Goal: Information Seeking & Learning: Check status

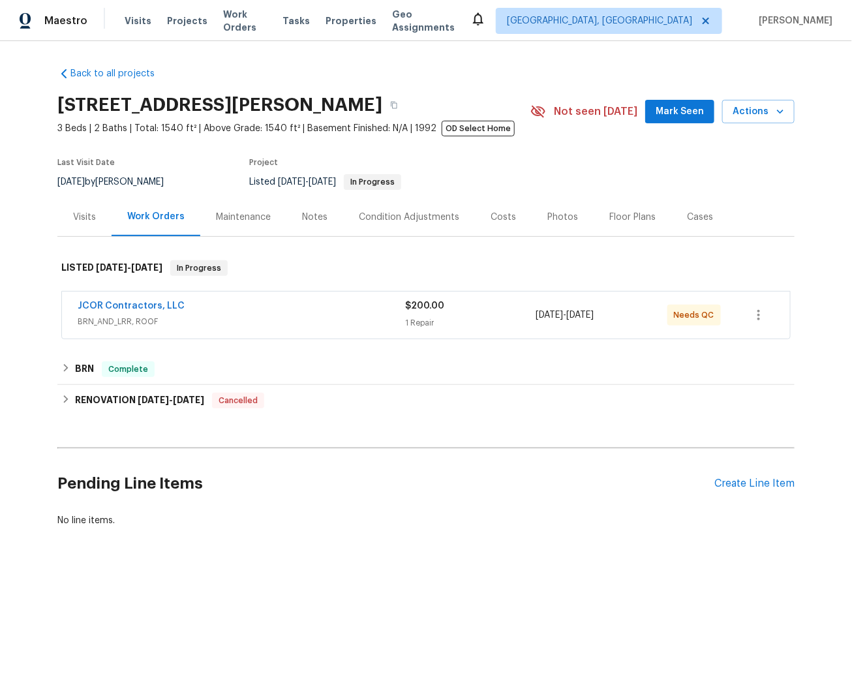
click at [317, 314] on div "JCOR Contractors, LLC" at bounding box center [242, 308] width 328 height 16
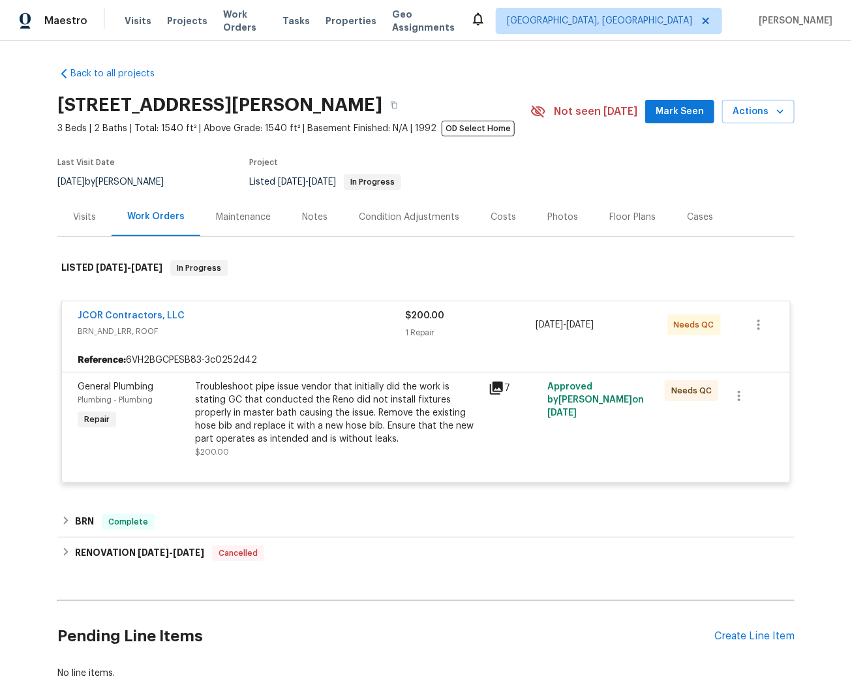
click at [495, 388] on icon at bounding box center [496, 388] width 13 height 13
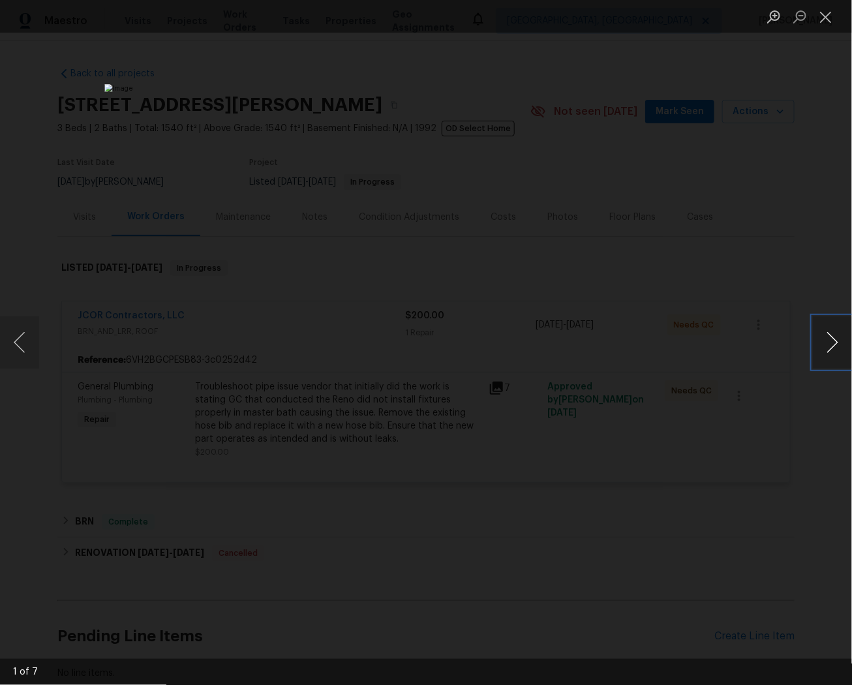
click at [839, 335] on button "Next image" at bounding box center [832, 343] width 39 height 52
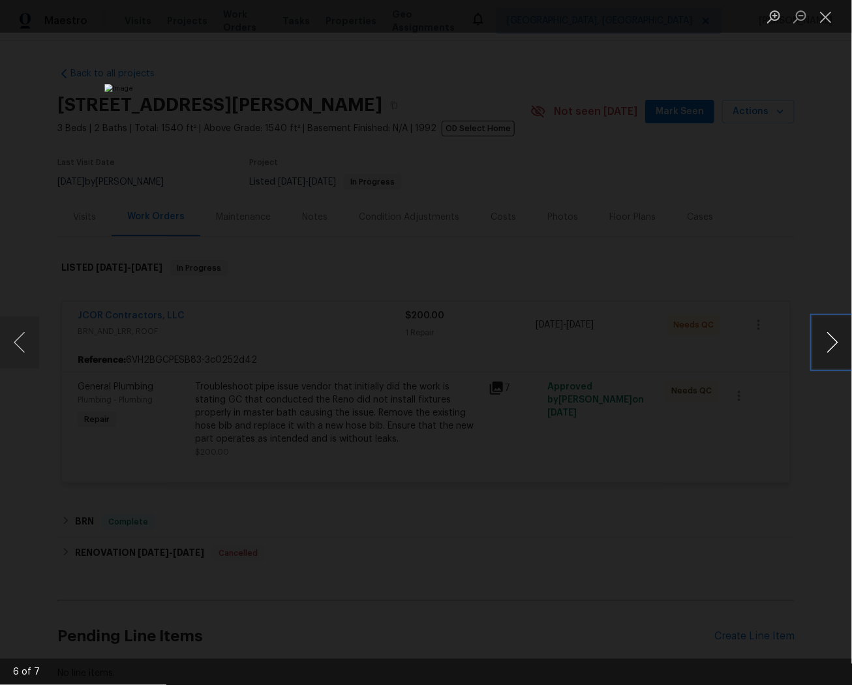
click at [839, 335] on button "Next image" at bounding box center [832, 343] width 39 height 52
click at [831, 344] on button "Next image" at bounding box center [832, 343] width 39 height 52
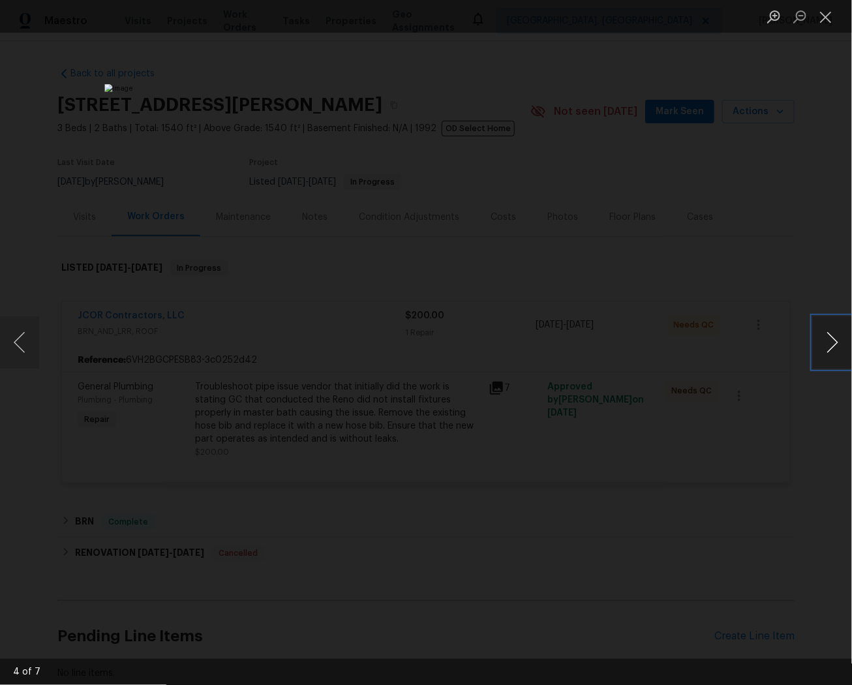
click at [831, 344] on button "Next image" at bounding box center [832, 343] width 39 height 52
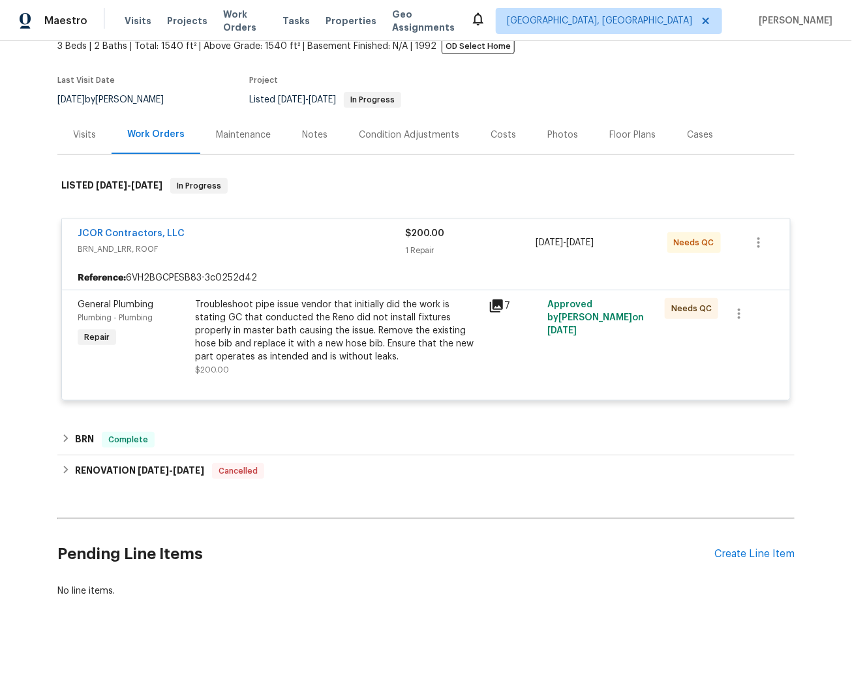
scroll to position [98, 0]
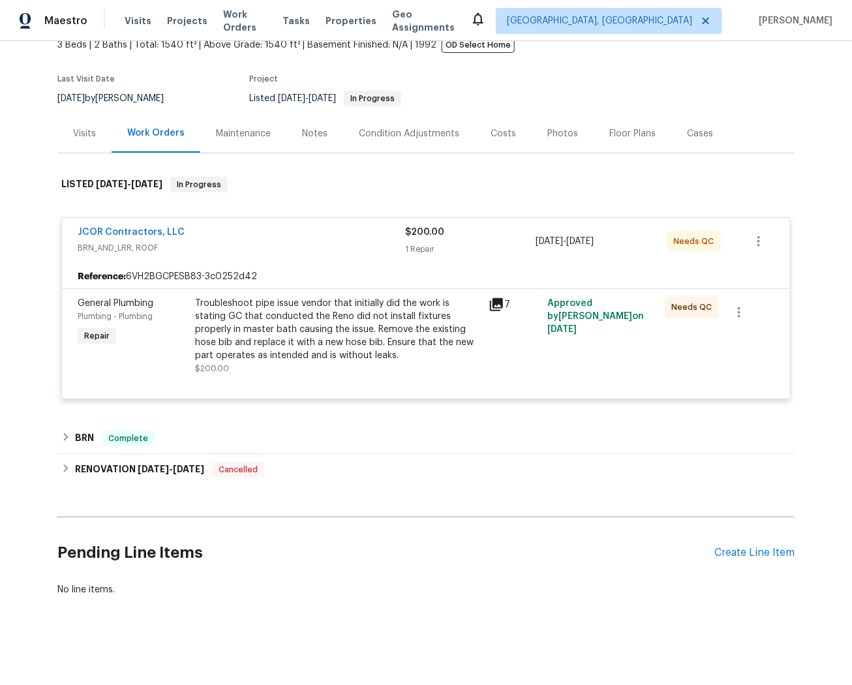
click at [320, 218] on div "JCOR Contractors, LLC BRN_AND_LRR, ROOF $200.00 1 Repair [DATE] - [DATE] Needs …" at bounding box center [426, 241] width 728 height 47
click at [75, 431] on h6 "BRN" at bounding box center [84, 439] width 19 height 16
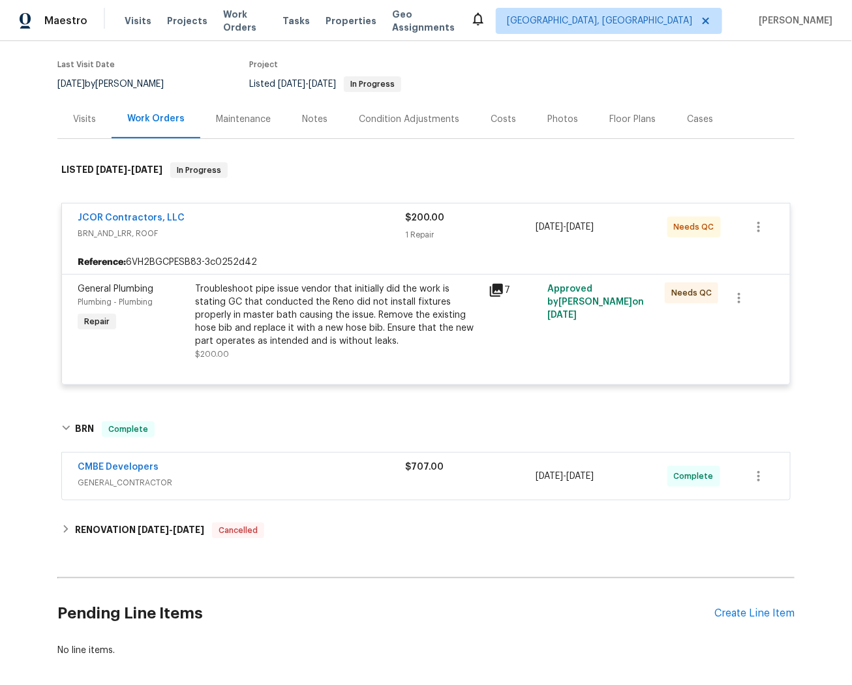
click at [253, 321] on div "Troubleshoot pipe issue vendor that initially did the work is stating GC that c…" at bounding box center [338, 315] width 286 height 65
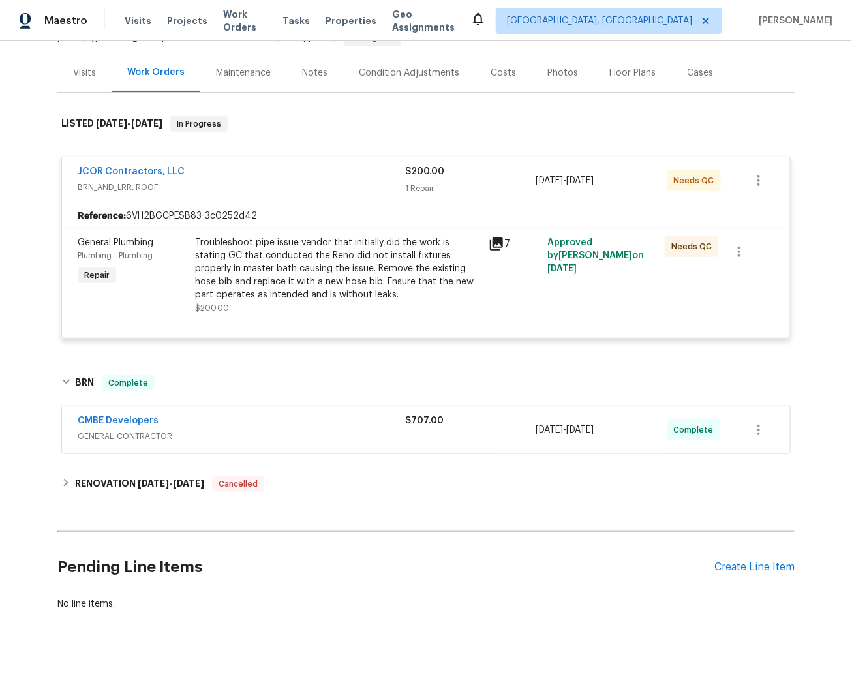
scroll to position [0, 0]
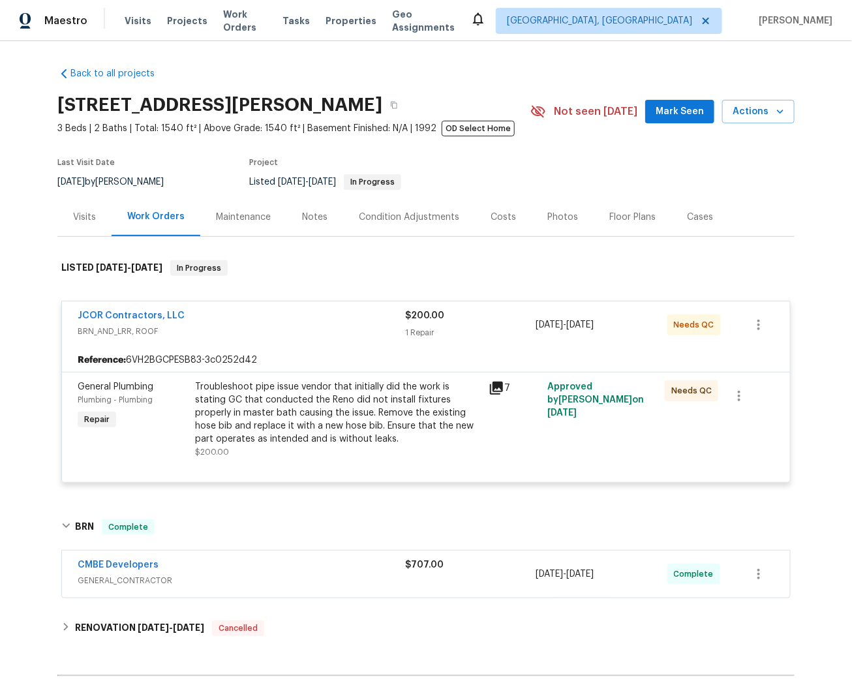
click at [81, 222] on div "Visits" at bounding box center [84, 217] width 23 height 13
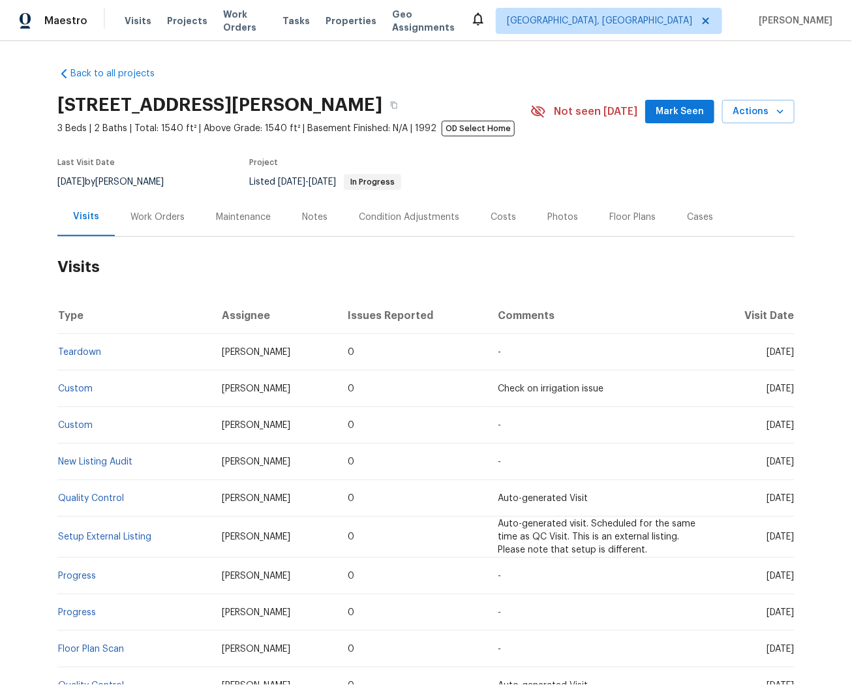
click at [146, 209] on div "Work Orders" at bounding box center [157, 217] width 85 height 39
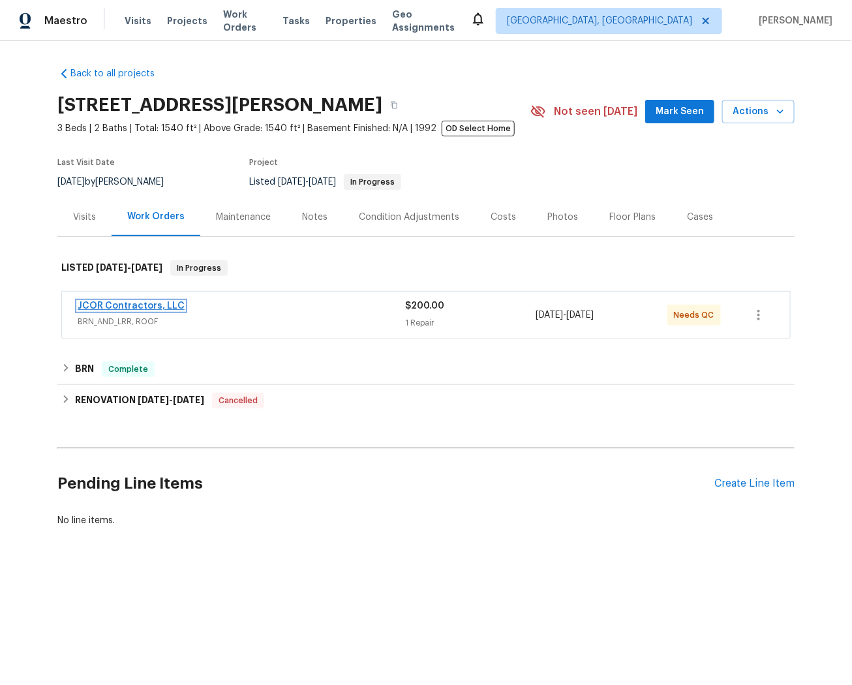
click at [121, 304] on link "JCOR Contractors, LLC" at bounding box center [131, 306] width 107 height 9
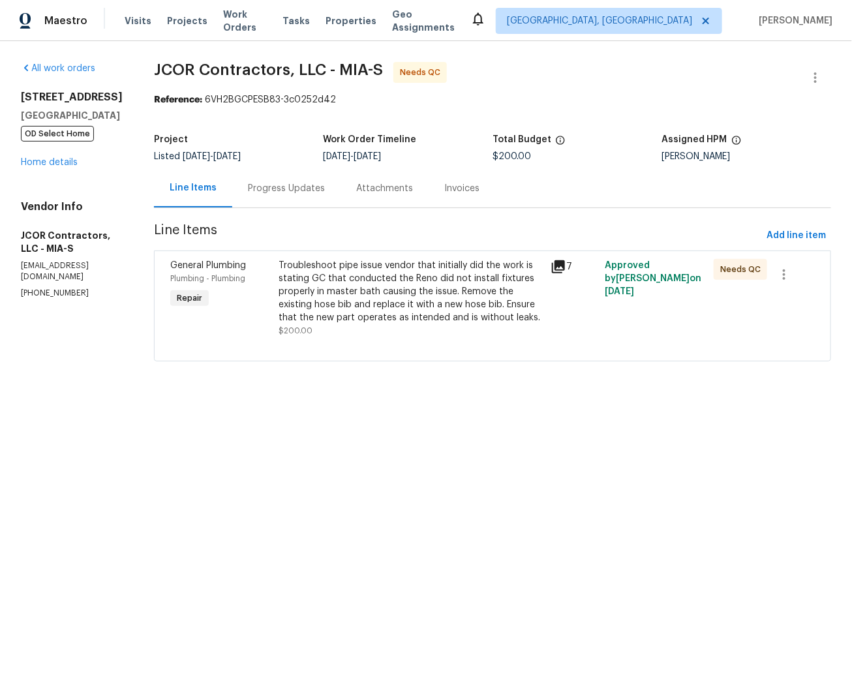
click at [444, 194] on div "Invoices" at bounding box center [461, 188] width 35 height 13
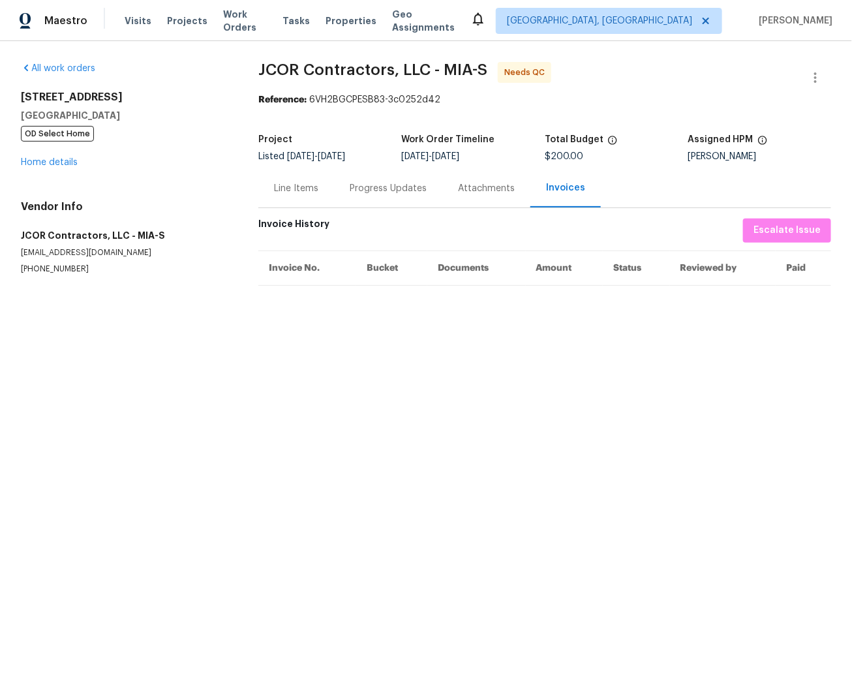
click at [405, 193] on div "Progress Updates" at bounding box center [388, 188] width 77 height 13
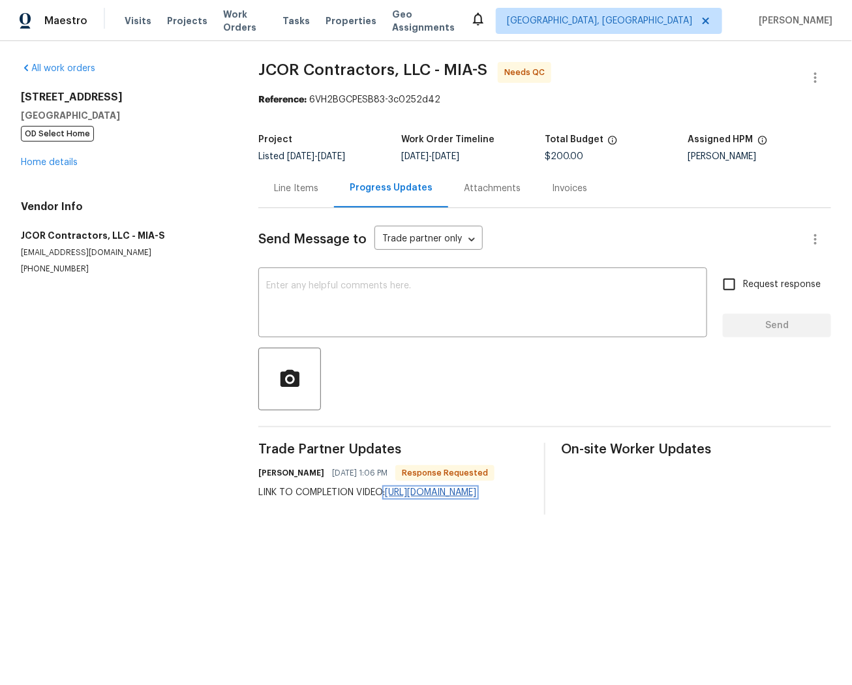
click at [385, 497] on link "[URL][DOMAIN_NAME]" at bounding box center [430, 492] width 91 height 9
